Goal: Navigation & Orientation: Find specific page/section

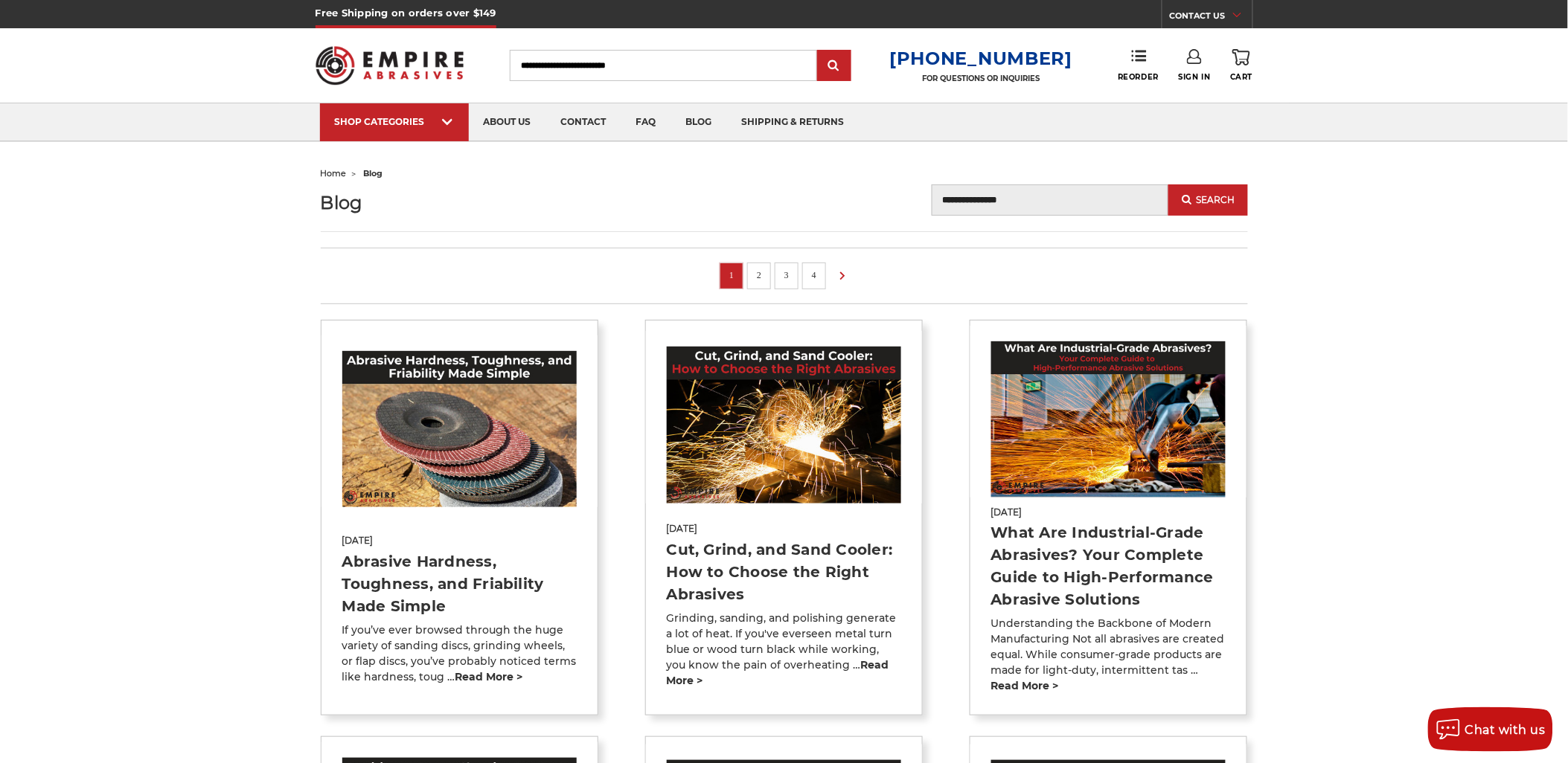
drag, startPoint x: 1363, startPoint y: 389, endPoint x: 1326, endPoint y: 322, distance: 76.5
